Goal: Transaction & Acquisition: Purchase product/service

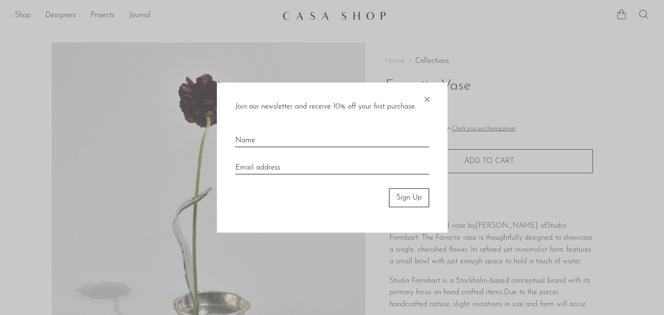
click at [424, 96] on span "×" at bounding box center [426, 98] width 9 height 30
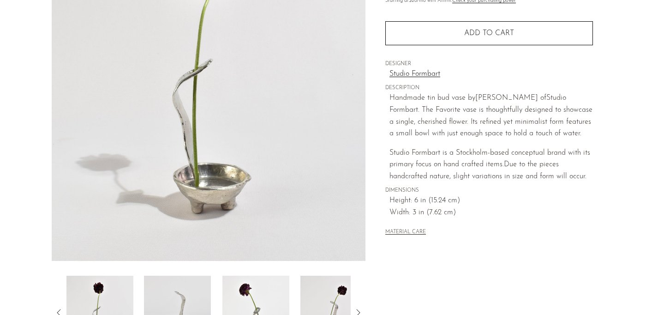
scroll to position [245, 0]
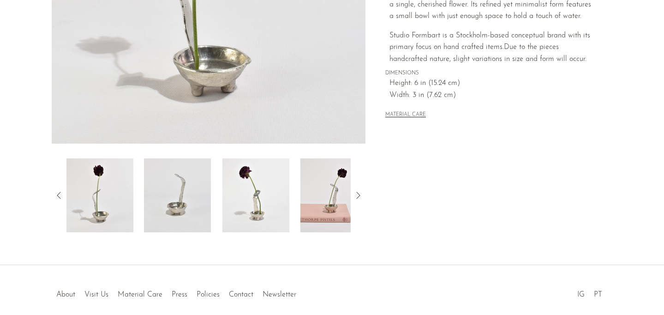
click at [361, 195] on icon at bounding box center [358, 195] width 11 height 11
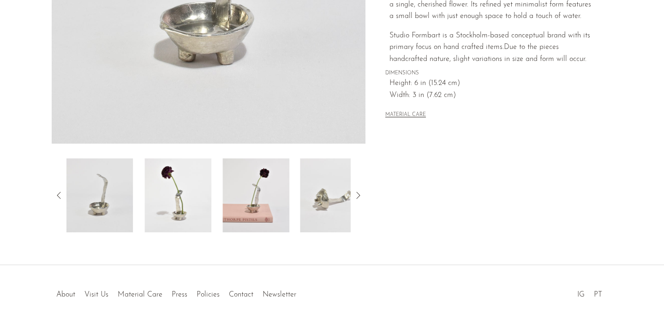
click at [361, 195] on icon at bounding box center [358, 195] width 11 height 11
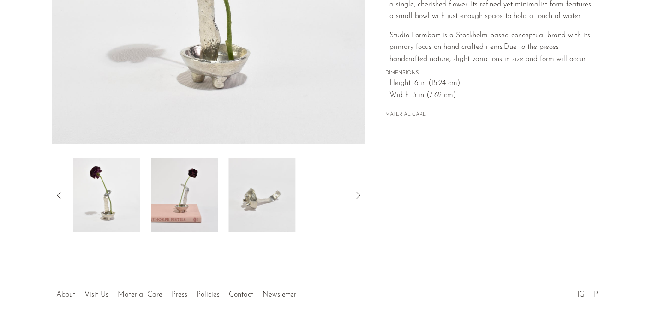
click at [361, 195] on icon at bounding box center [358, 195] width 11 height 11
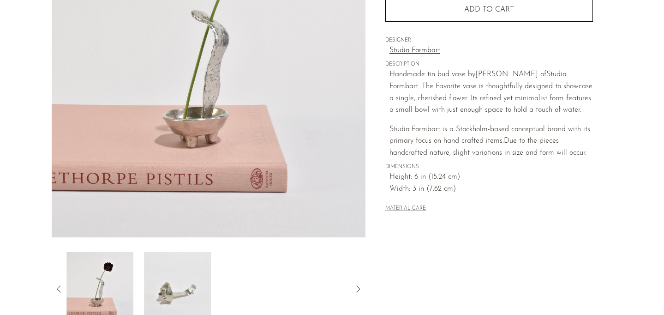
scroll to position [139, 0]
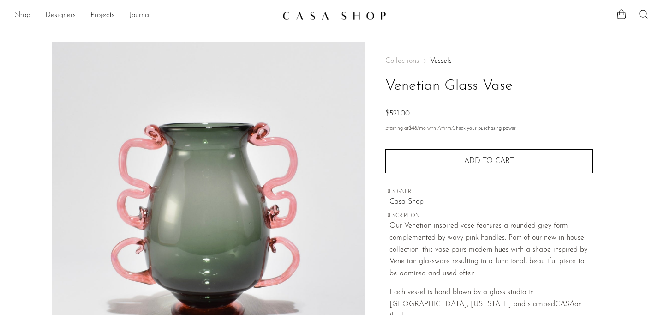
click at [23, 18] on link "Shop" at bounding box center [23, 16] width 16 height 12
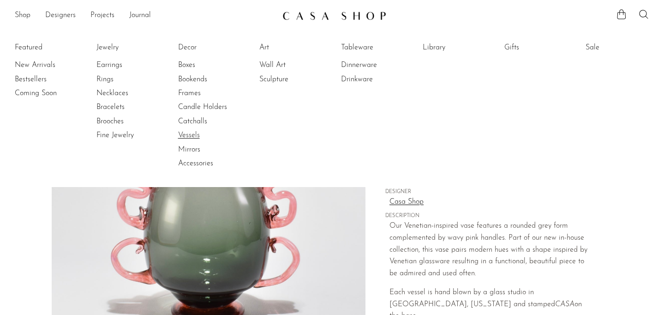
click at [186, 133] on link "Vessels" at bounding box center [212, 135] width 69 height 10
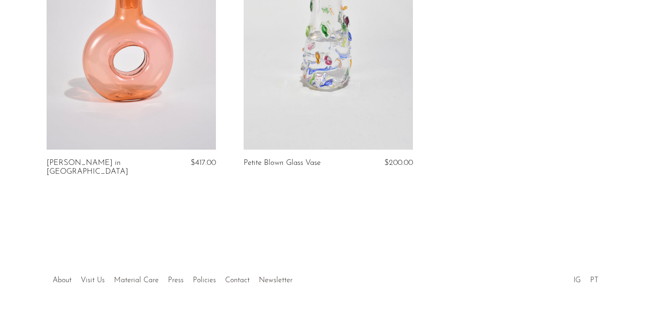
scroll to position [2145, 0]
